Goal: Use online tool/utility: Use online tool/utility

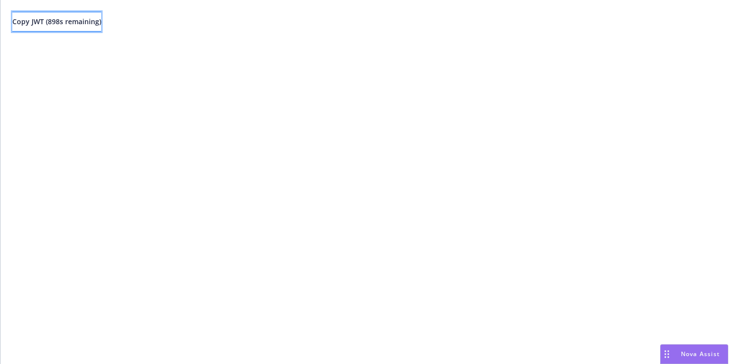
click at [101, 23] on span "Copy JWT ( 898 s remaining)" at bounding box center [56, 21] width 89 height 9
click at [95, 28] on button "Copy JWT ( 896 s remaining)" at bounding box center [56, 22] width 89 height 20
